Goal: Transaction & Acquisition: Purchase product/service

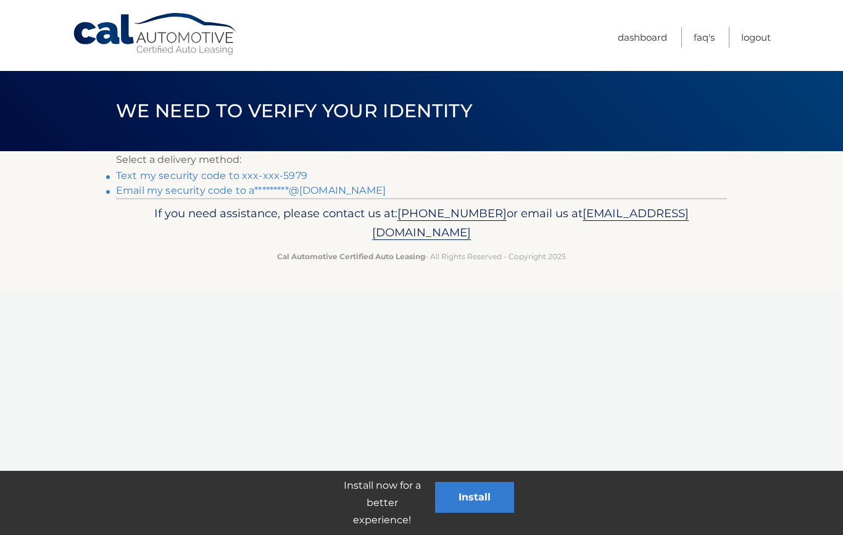
click at [276, 170] on link "Text my security code to xxx-xxx-5979" at bounding box center [211, 176] width 191 height 12
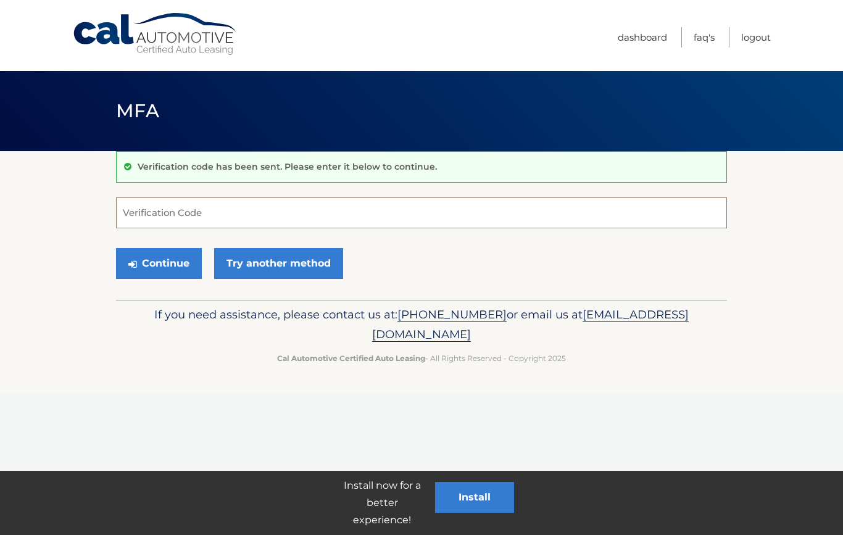
click at [321, 213] on input "Verification Code" at bounding box center [421, 212] width 611 height 31
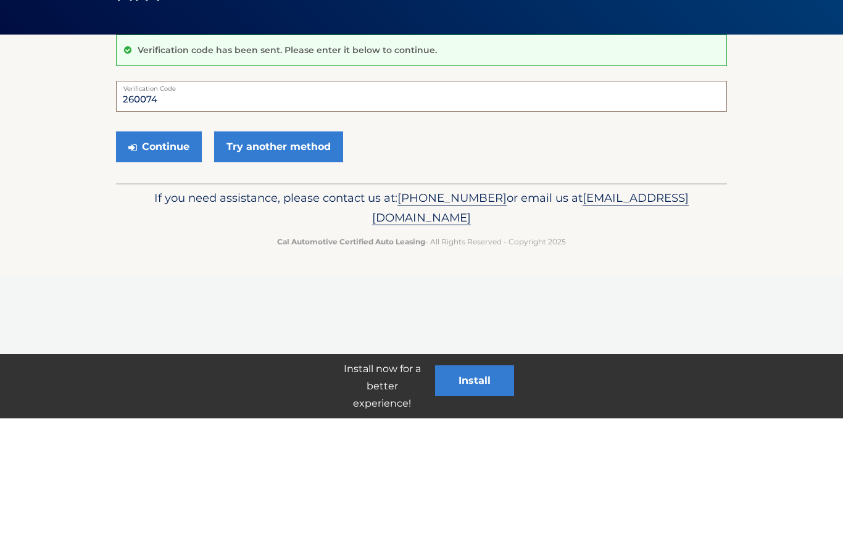
type input "260074"
click at [173, 248] on button "Continue" at bounding box center [159, 263] width 86 height 31
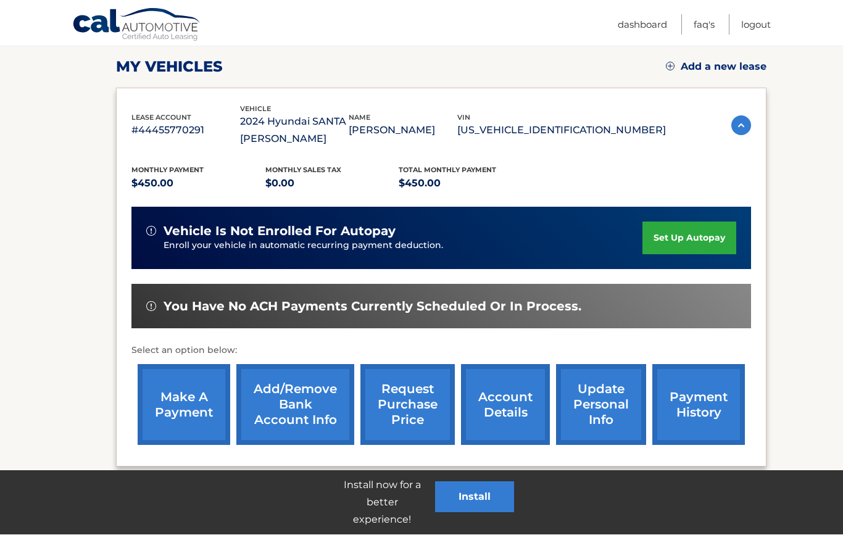
scroll to position [167, 0]
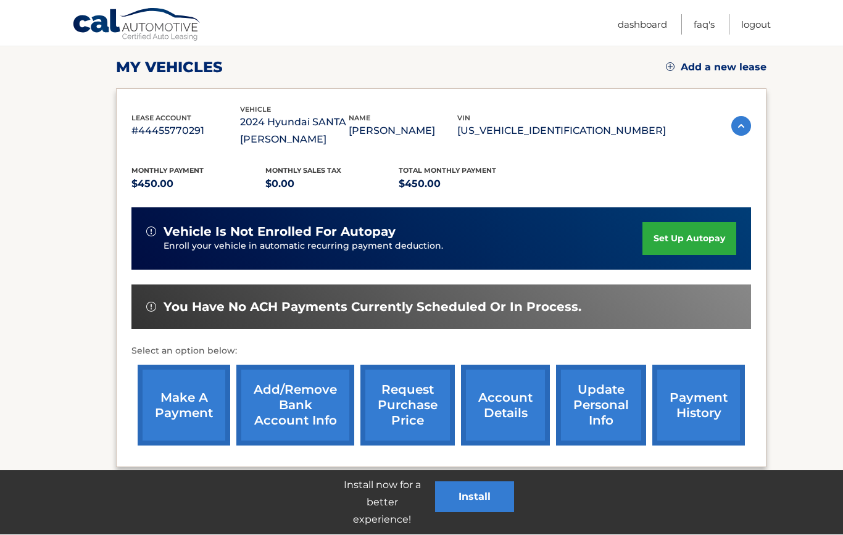
click at [178, 409] on link "make a payment" at bounding box center [184, 405] width 93 height 81
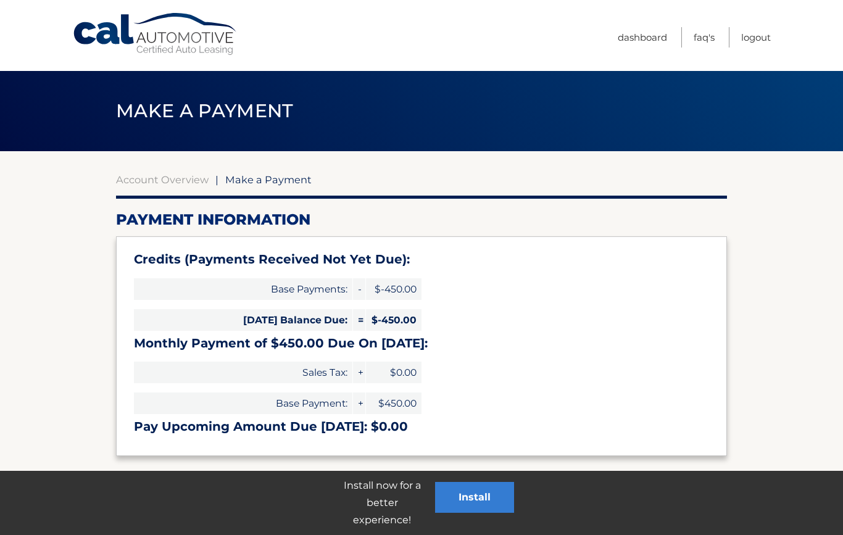
select select "MzgzMzdkMGMtMjViNS00M2YwLTk2MDUtZDI4MDUyZGFhMGYy"
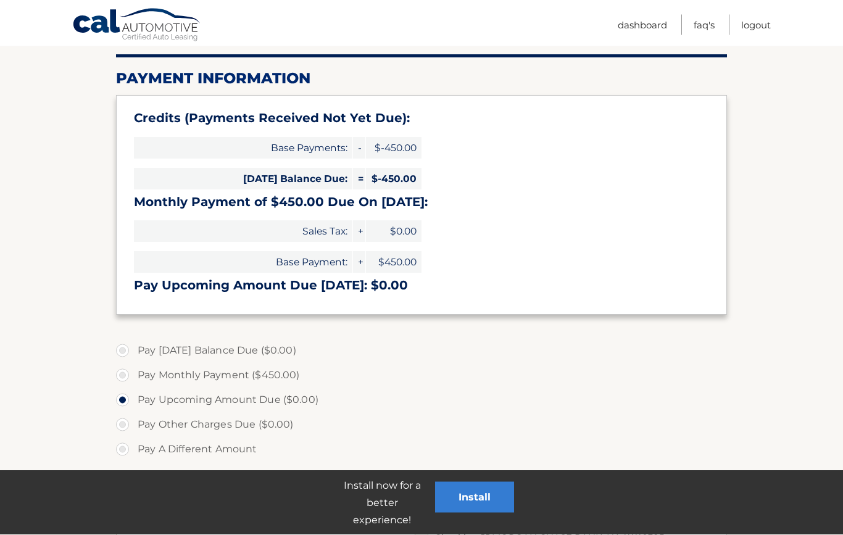
scroll to position [191, 0]
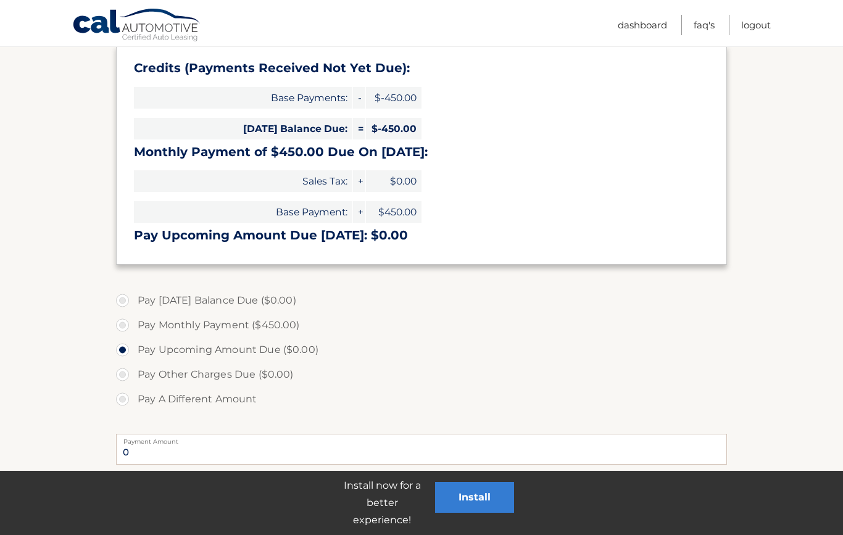
click at [294, 236] on h3 "Pay Upcoming Amount Due [DATE]: $0.00" at bounding box center [421, 235] width 575 height 15
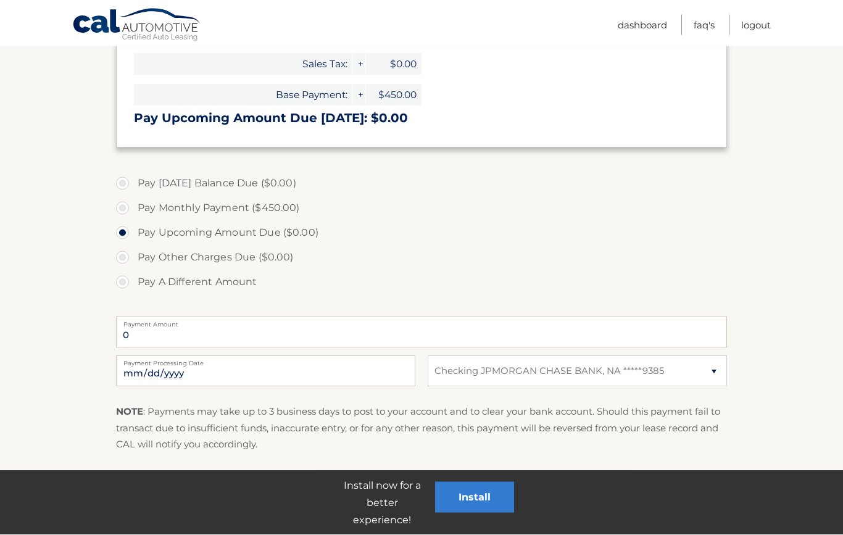
scroll to position [308, 0]
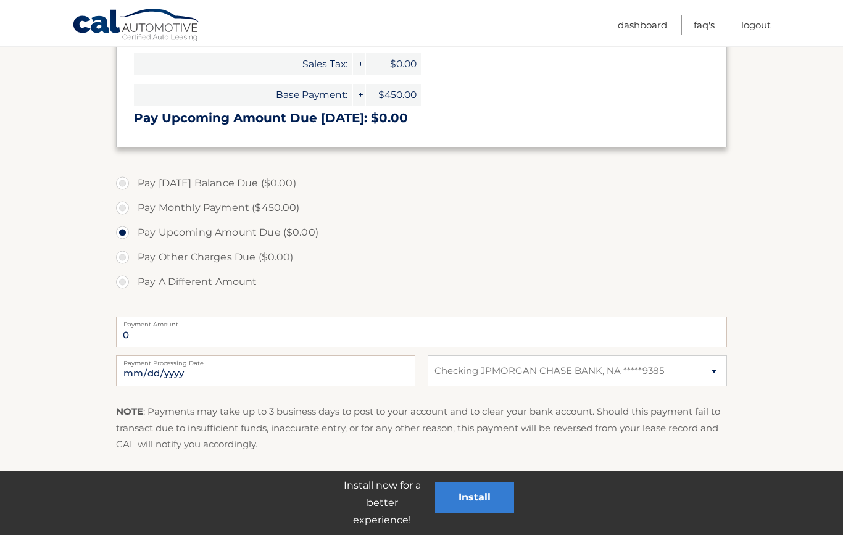
click at [129, 211] on label "Pay Monthly Payment ($450.00)" at bounding box center [421, 208] width 611 height 25
click at [129, 211] on input "Pay Monthly Payment ($450.00)" at bounding box center [127, 206] width 12 height 20
radio input "true"
type input "450.00"
click at [229, 482] on link "Submit One Time Payment" at bounding box center [190, 493] width 148 height 39
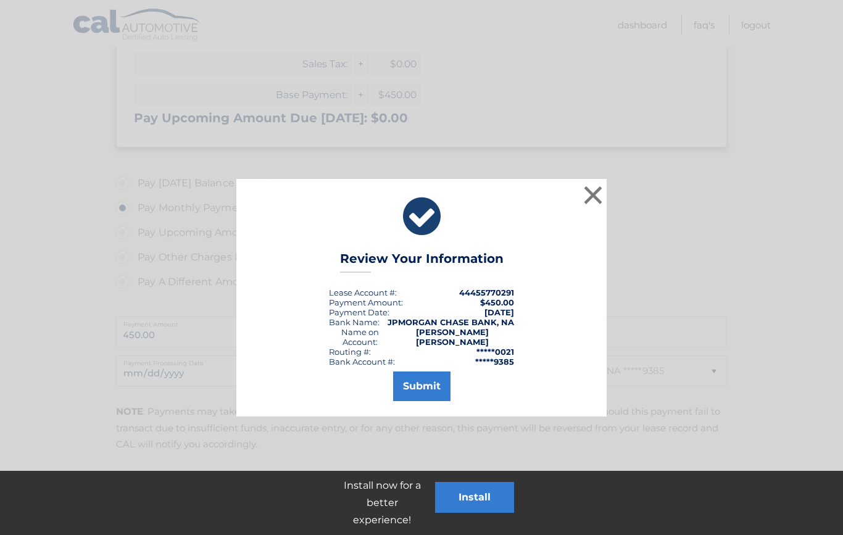
click at [423, 378] on button "Submit" at bounding box center [421, 386] width 57 height 30
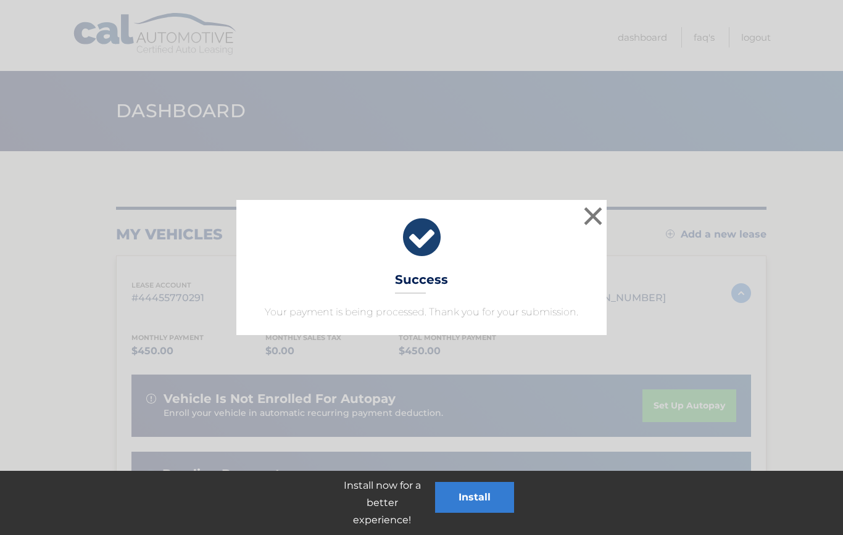
click at [585, 219] on button "×" at bounding box center [592, 216] width 25 height 25
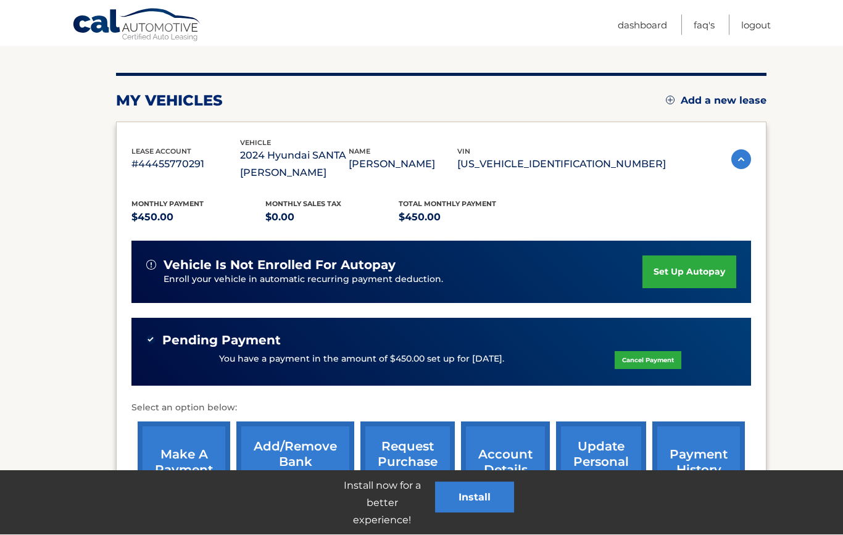
scroll to position [134, 0]
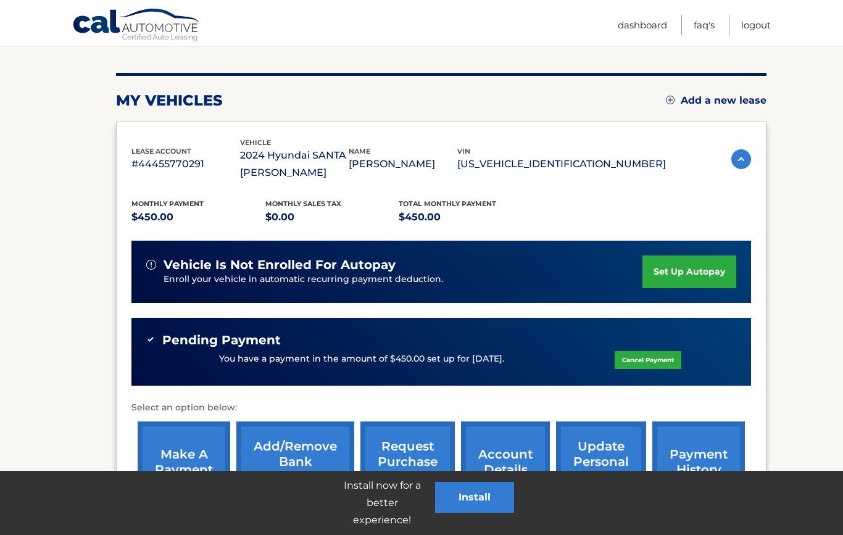
click at [668, 365] on link "Cancel Payment" at bounding box center [647, 360] width 67 height 18
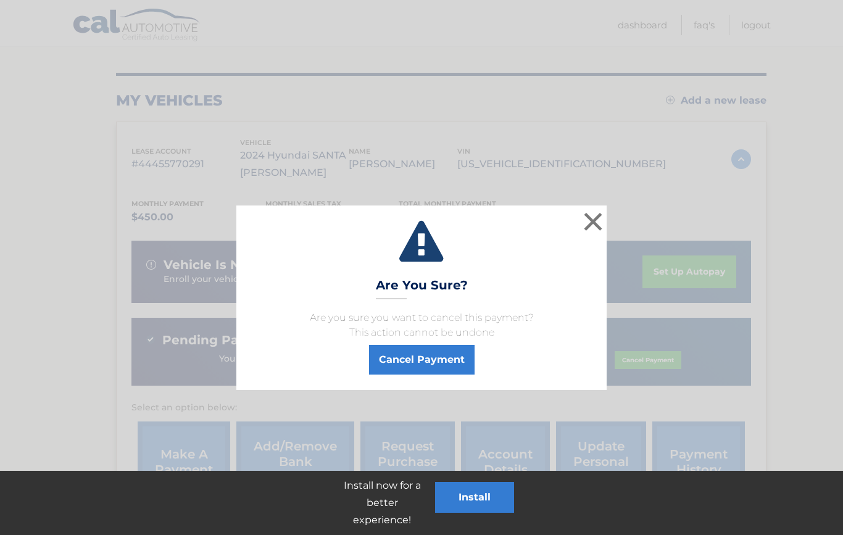
click at [436, 360] on button "Cancel Payment" at bounding box center [421, 360] width 105 height 30
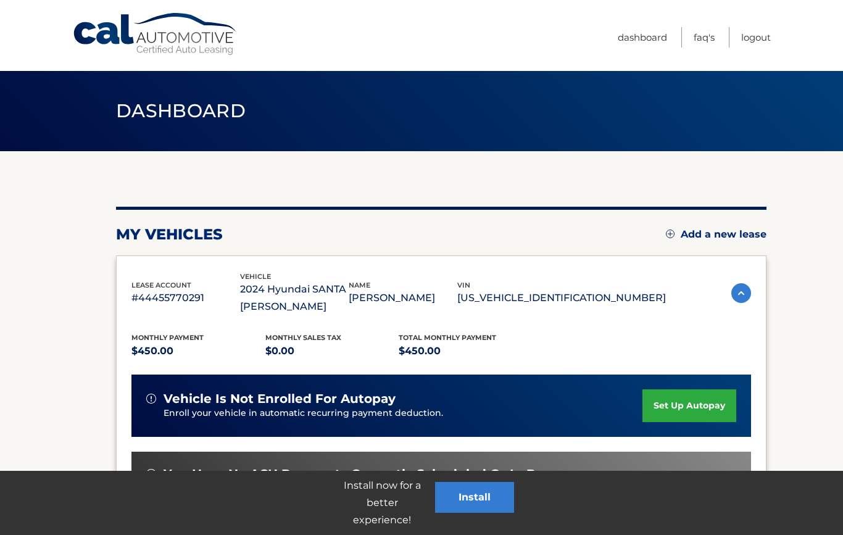
scroll to position [194, 0]
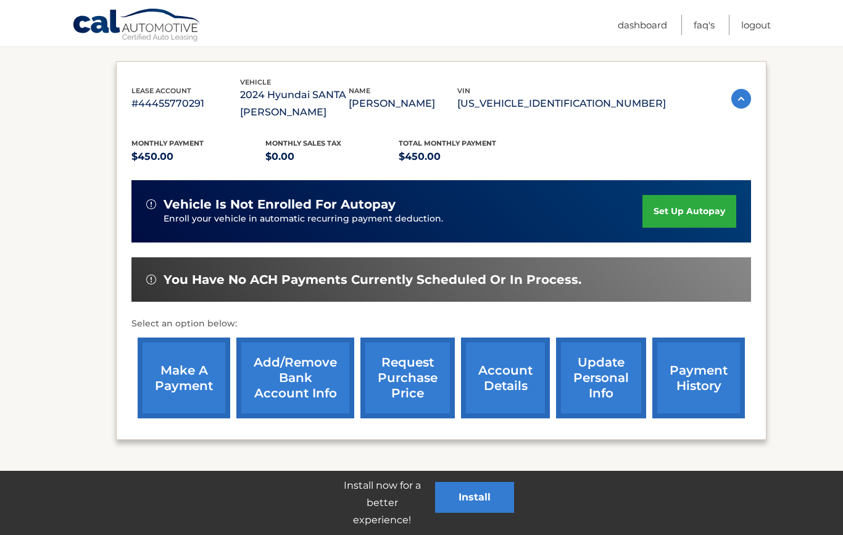
click at [759, 22] on link "Logout" at bounding box center [756, 25] width 30 height 20
